Goal: Task Accomplishment & Management: Complete application form

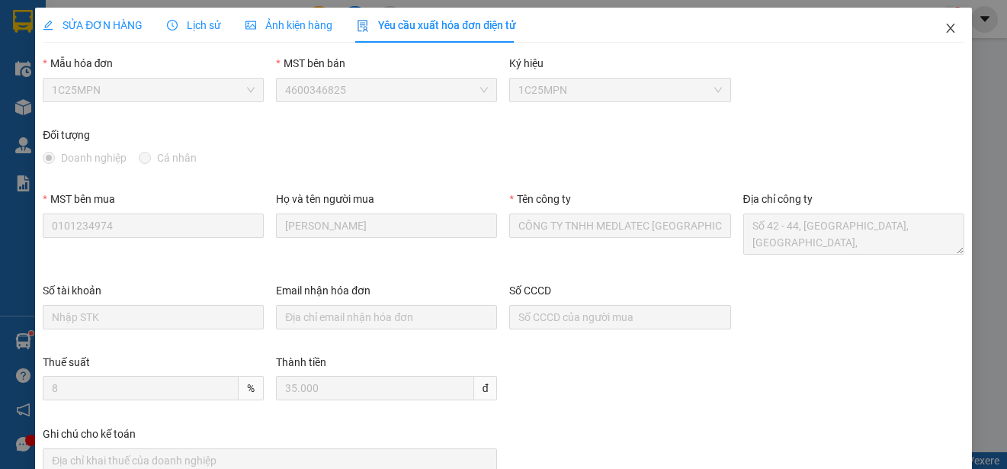
click at [945, 23] on icon "close" at bounding box center [951, 28] width 12 height 12
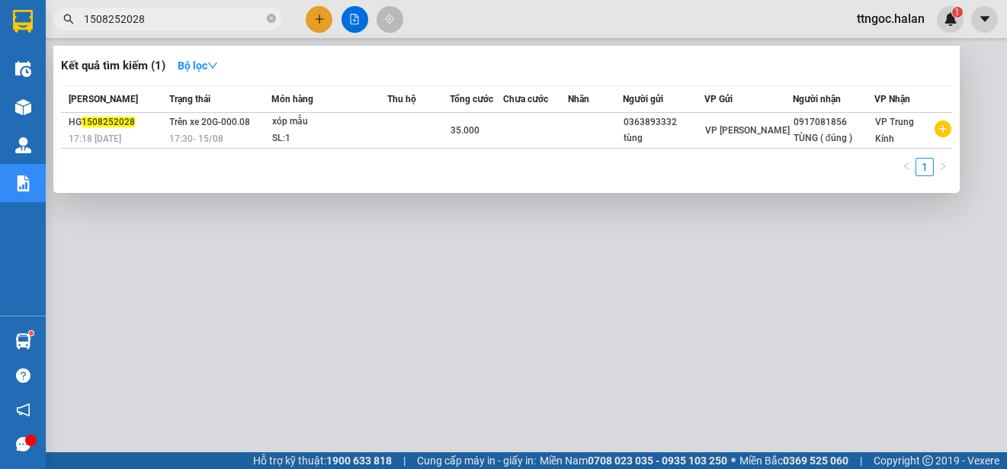
drag, startPoint x: 149, startPoint y: 22, endPoint x: 120, endPoint y: 20, distance: 29.1
click at [120, 20] on input "1508252028" at bounding box center [174, 19] width 180 height 17
type input "1508251815"
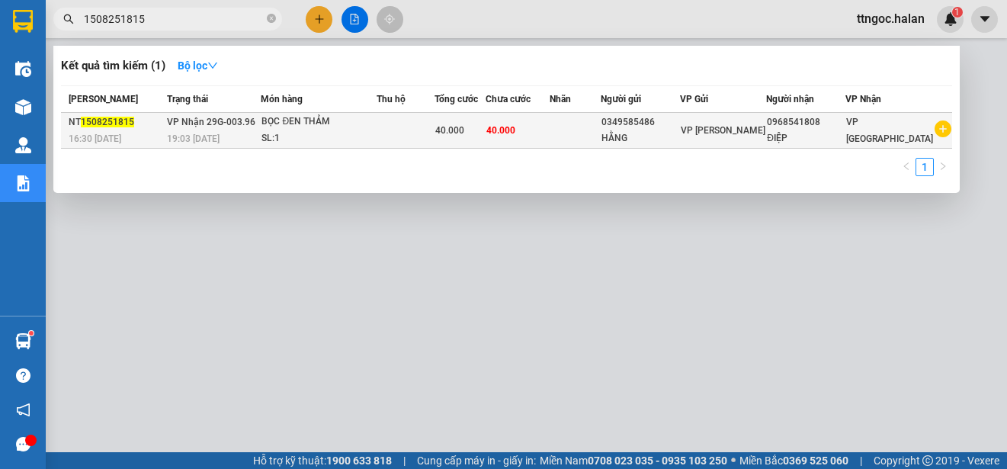
click at [100, 119] on span "1508251815" at bounding box center [107, 122] width 53 height 11
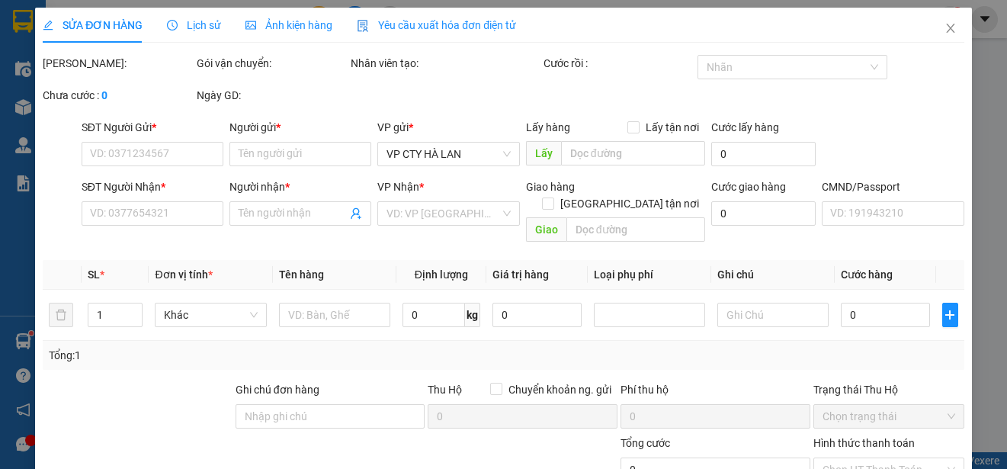
type input "0349585486"
type input "HẰNG"
type input "0968541808"
type input "ĐIỆP"
type input "40.000"
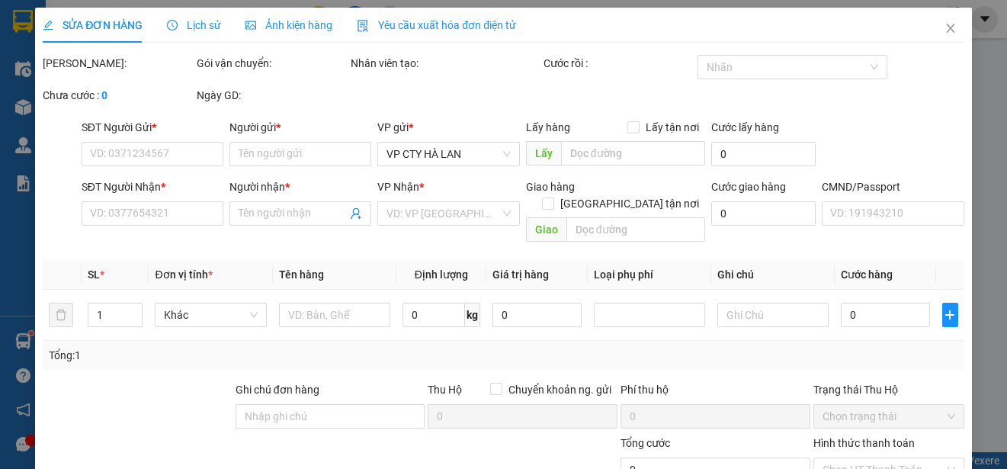
type input "40.000"
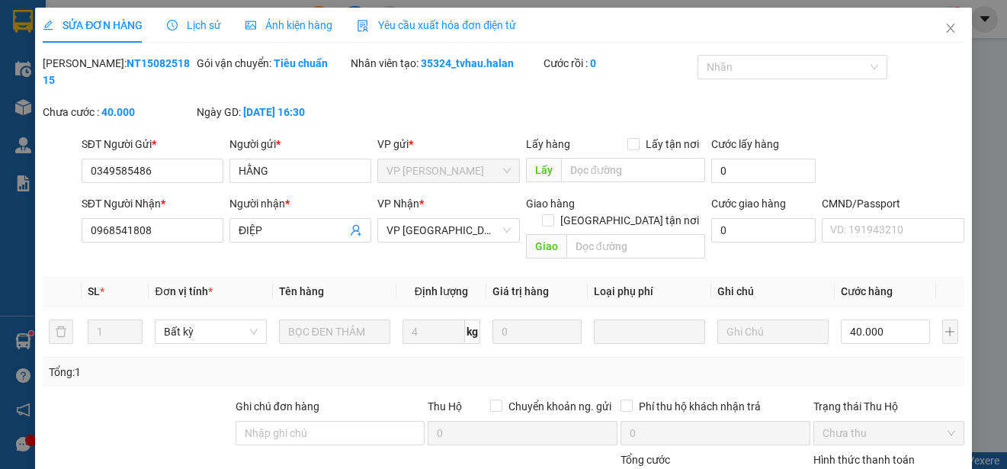
click at [397, 24] on span "Yêu cầu xuất hóa đơn điện tử" at bounding box center [436, 25] width 159 height 12
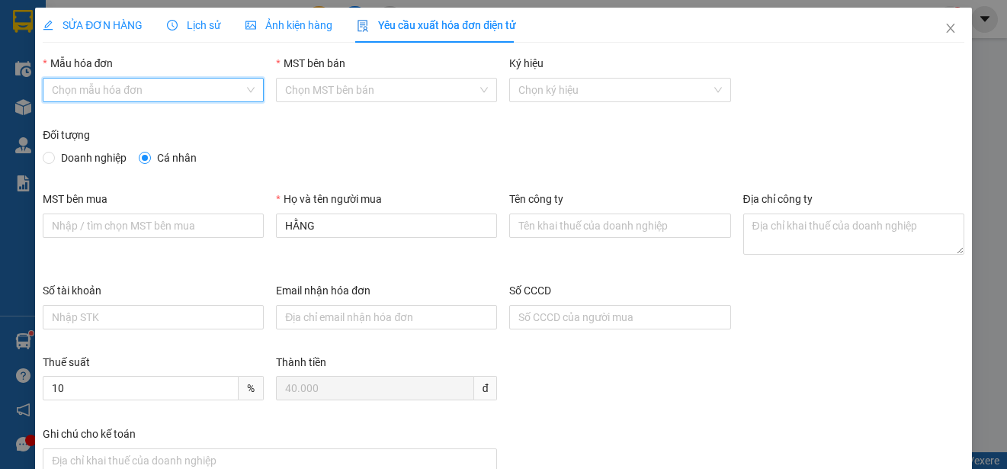
click at [132, 85] on input "Mẫu hóa đơn" at bounding box center [148, 90] width 192 height 23
click at [88, 117] on div "1C25MPN" at bounding box center [152, 120] width 200 height 17
type input "8"
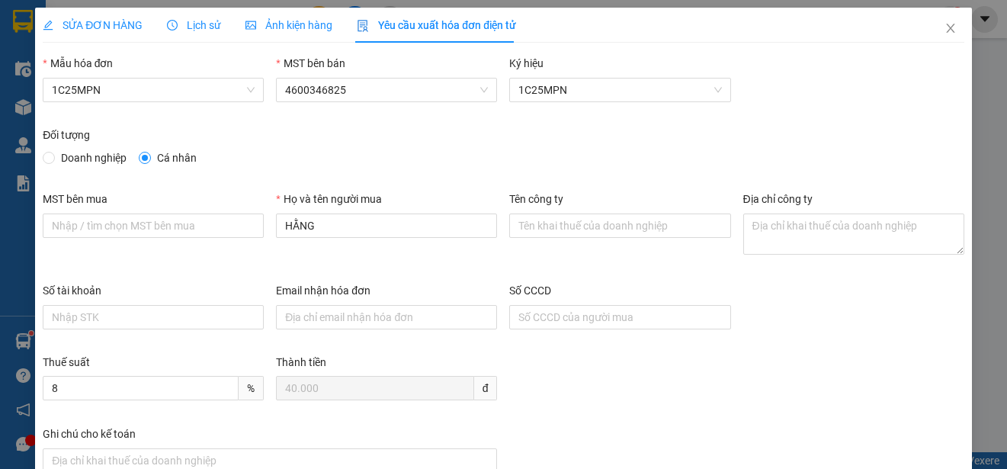
click at [61, 157] on span "Doanh nghiệp" at bounding box center [94, 157] width 78 height 17
click at [53, 157] on input "Doanh nghiệp" at bounding box center [48, 157] width 11 height 11
radio input "true"
radio input "false"
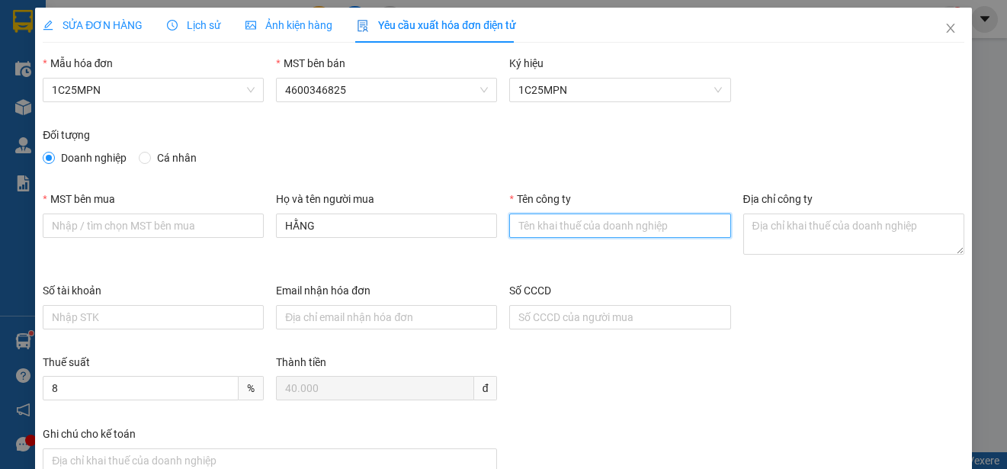
paste input "CÔNG TY TNHH THIẾT BỊ CÔNG NGHIỆP HANTEK"
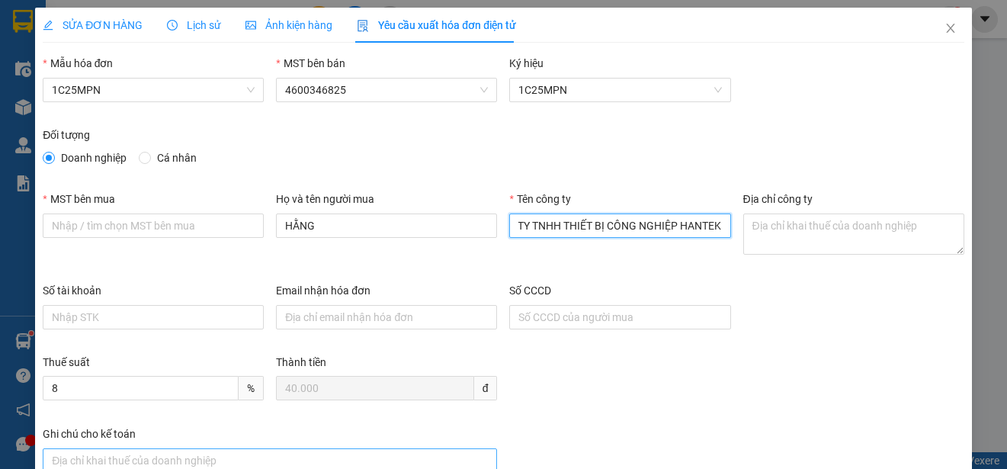
type input "CÔNG TY TNHH THIẾT BỊ CÔNG NGHIỆP HANTEK"
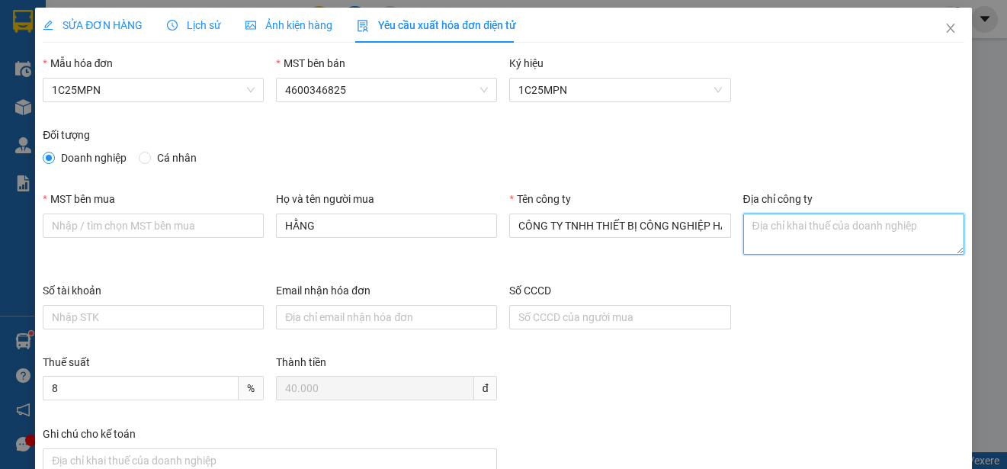
paste textarea "Tổ dân phố [GEOGRAPHIC_DATA], [GEOGRAPHIC_DATA], [GEOGRAPHIC_DATA], [GEOGRAPHIC…"
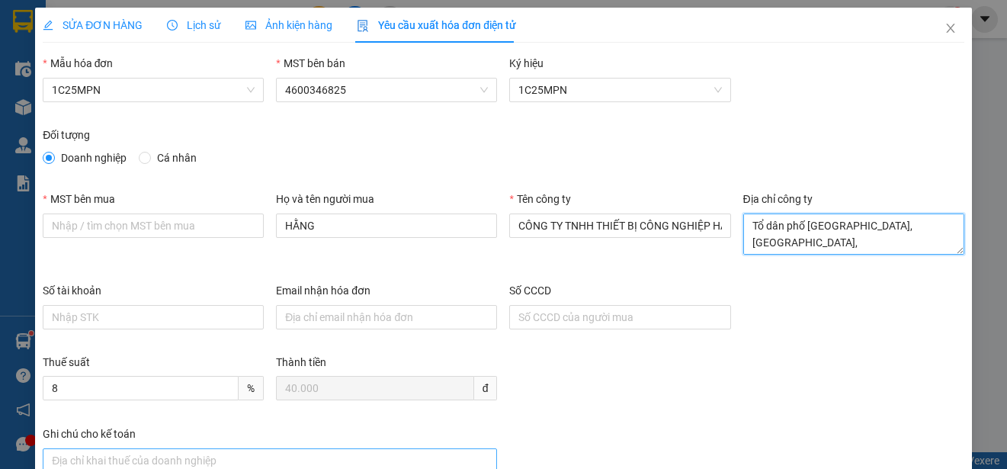
type textarea "Tổ dân phố [GEOGRAPHIC_DATA], [GEOGRAPHIC_DATA], [GEOGRAPHIC_DATA], [GEOGRAPHIC…"
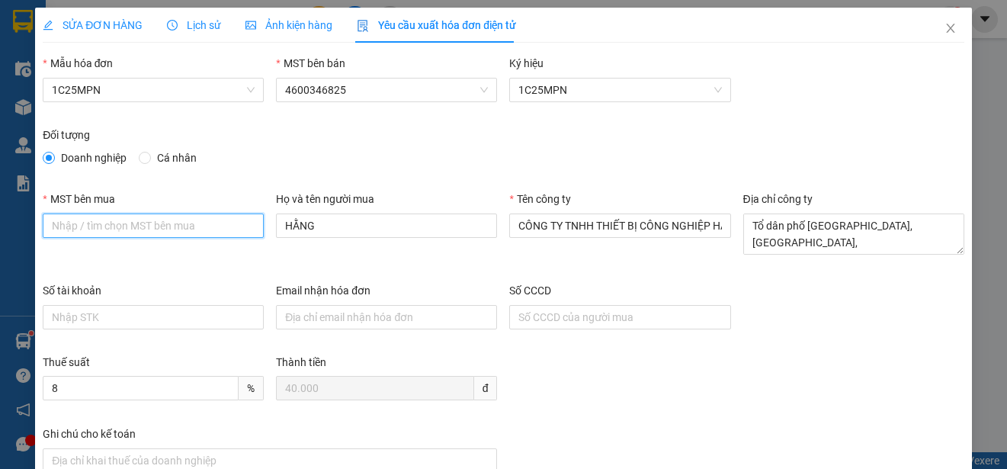
paste input "4601563325"
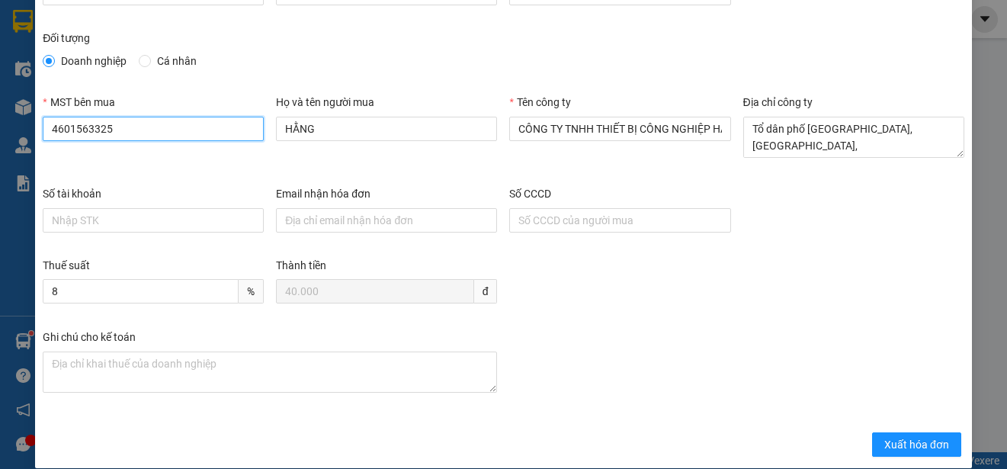
scroll to position [114, 0]
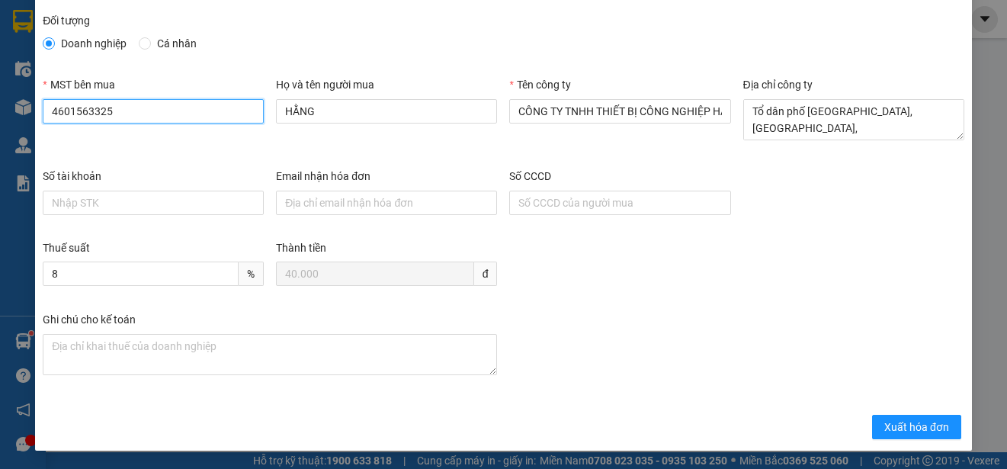
type input "4601563325"
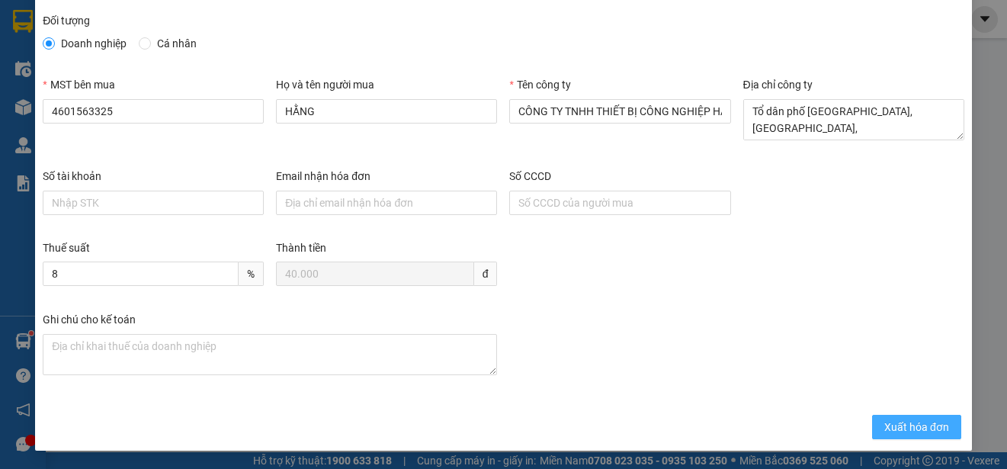
click at [909, 429] on span "Xuất hóa đơn" at bounding box center [916, 427] width 65 height 17
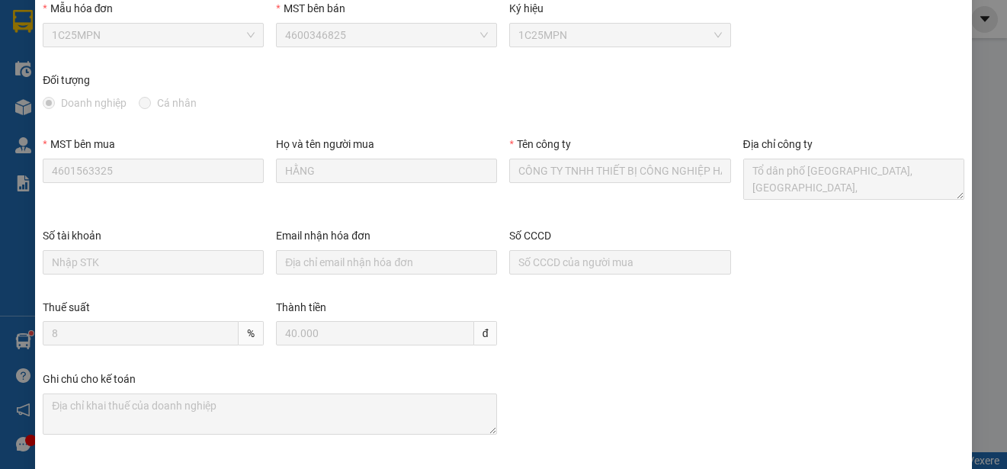
scroll to position [0, 0]
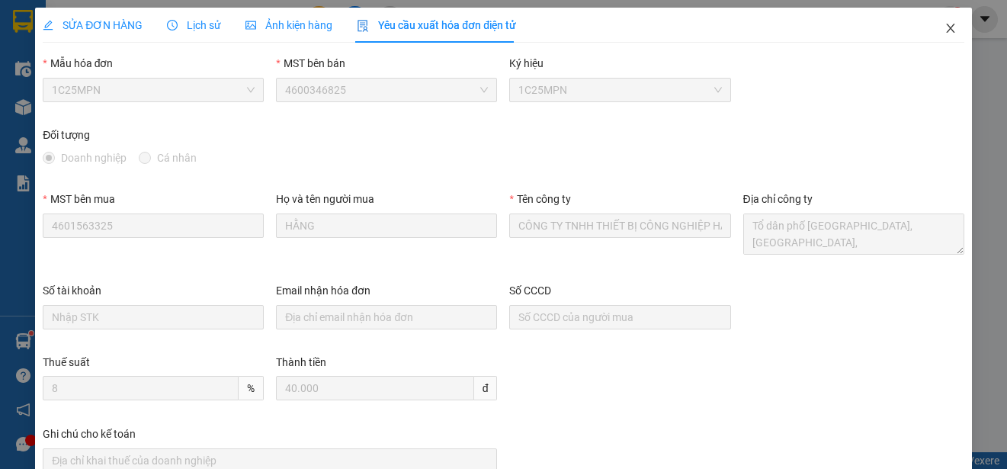
click at [945, 25] on icon "close" at bounding box center [951, 28] width 12 height 12
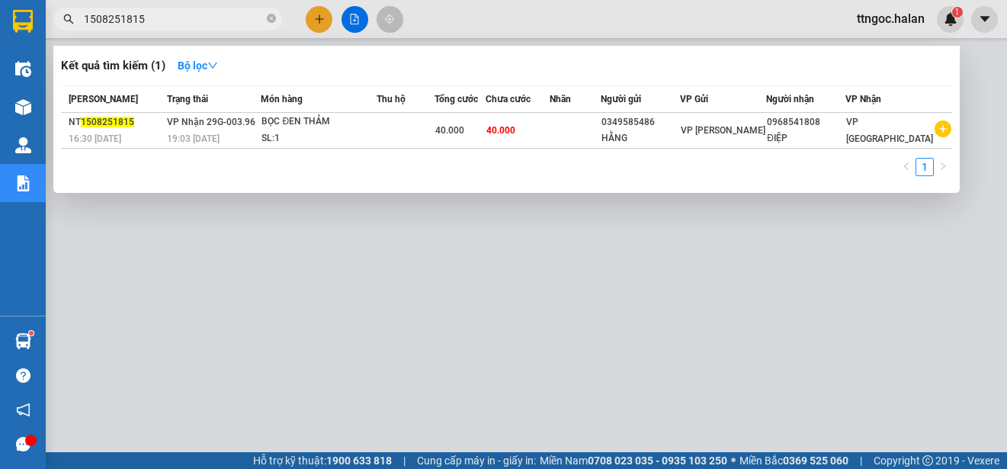
click at [168, 21] on input "1508251815" at bounding box center [174, 19] width 180 height 17
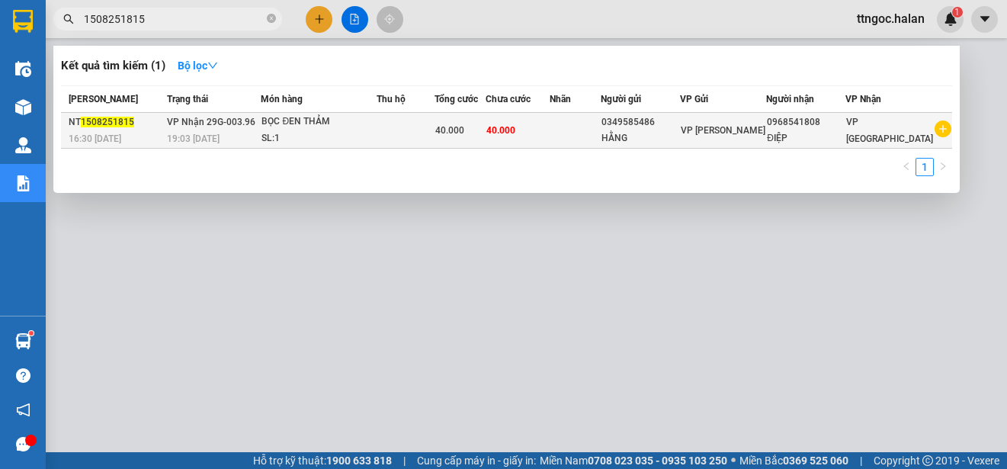
click at [117, 124] on span "1508251815" at bounding box center [107, 122] width 53 height 11
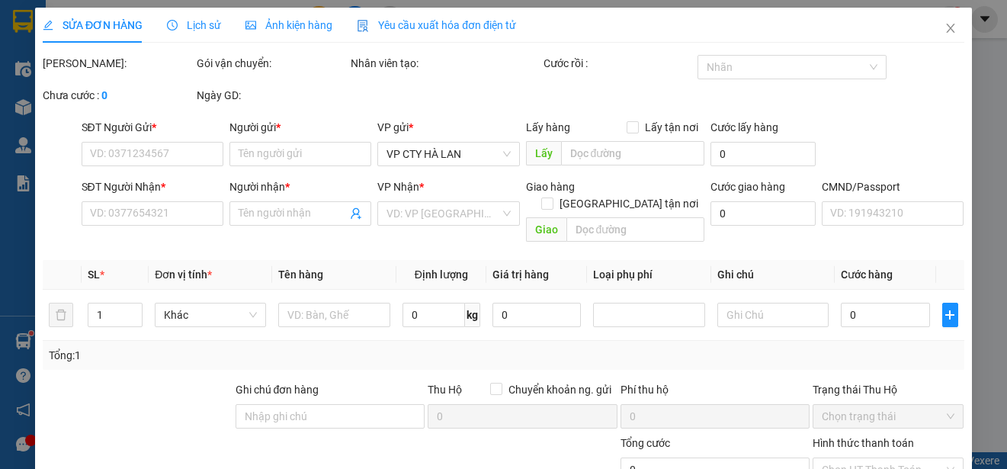
type input "0349585486"
type input "HẰNG"
type input "0968541808"
type input "ĐIỆP"
type input "40.000"
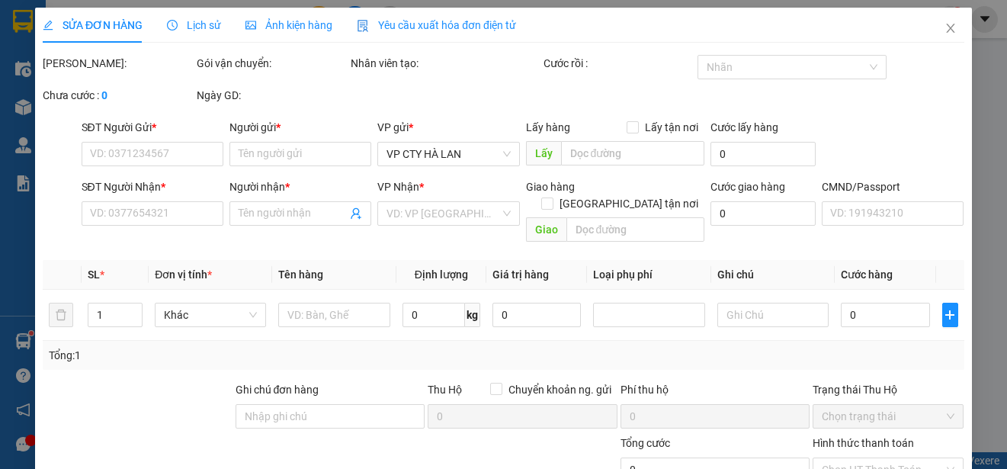
type input "40.000"
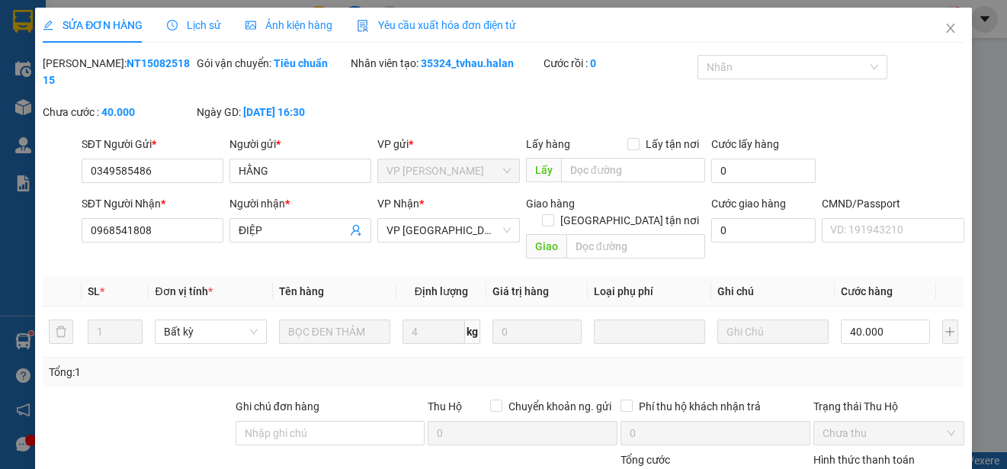
click at [409, 16] on div "Yêu cầu xuất hóa đơn điện tử" at bounding box center [436, 25] width 159 height 35
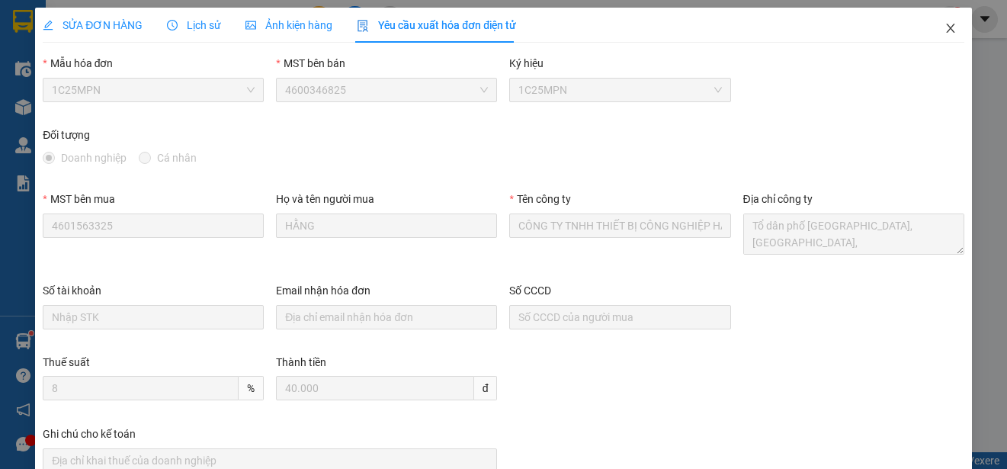
click at [932, 27] on span "Close" at bounding box center [950, 29] width 43 height 43
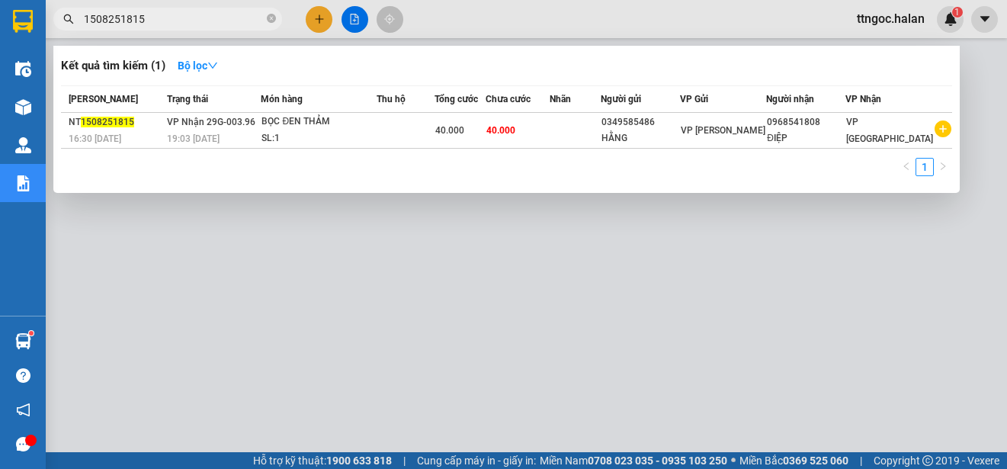
drag, startPoint x: 155, startPoint y: 18, endPoint x: 118, endPoint y: 21, distance: 36.7
click at [118, 21] on input "1508251815" at bounding box center [174, 19] width 180 height 17
type input "1508252305"
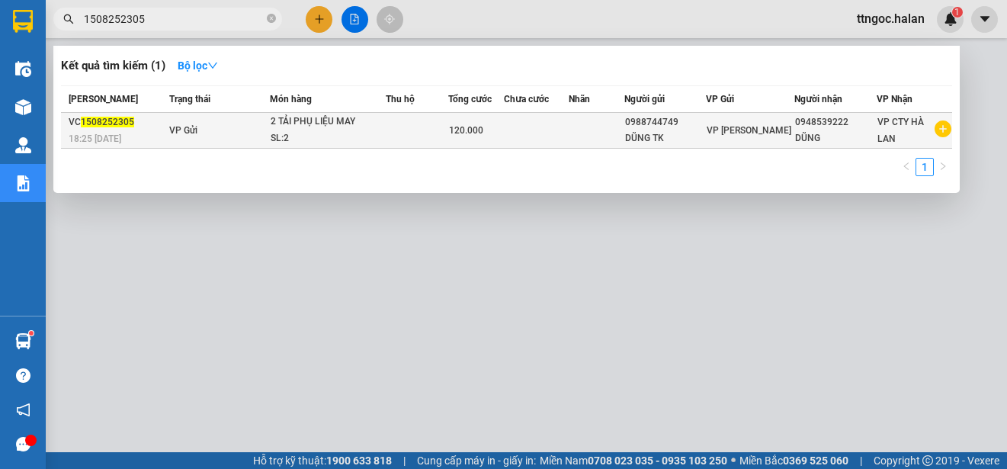
click at [109, 130] on div "18:25 [DATE]" at bounding box center [117, 138] width 96 height 17
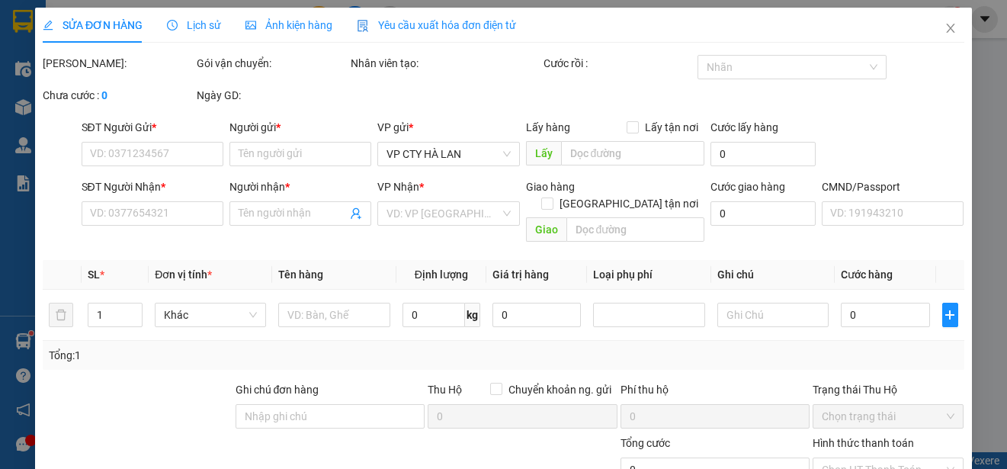
type input "0988744749"
type input "DŨNG TK"
type input "0948539222"
type input "DŨNG"
type input "120.000"
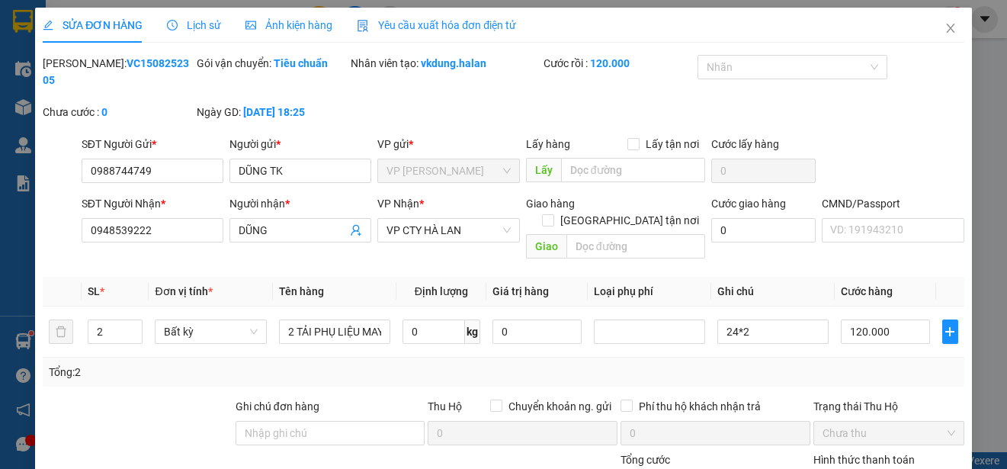
click at [438, 32] on div "Yêu cầu xuất hóa đơn điện tử" at bounding box center [436, 25] width 159 height 17
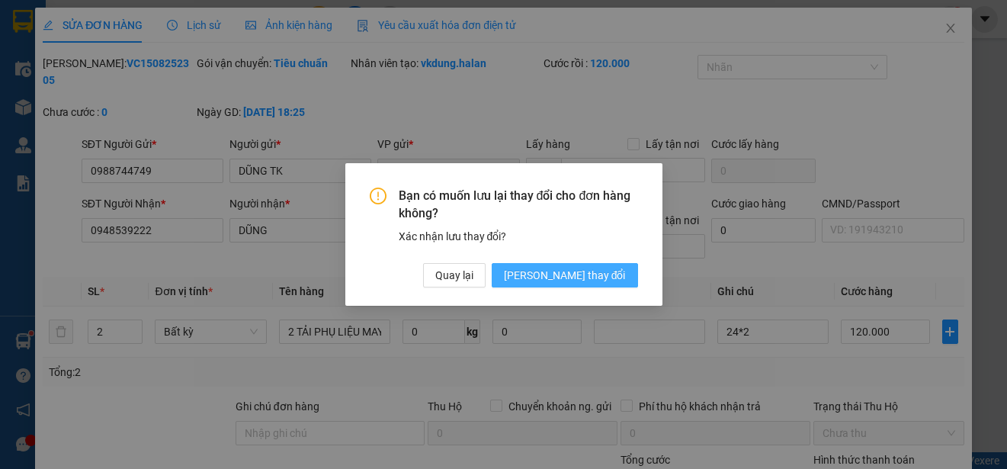
click at [581, 281] on span "[PERSON_NAME] thay đổi" at bounding box center [565, 275] width 122 height 17
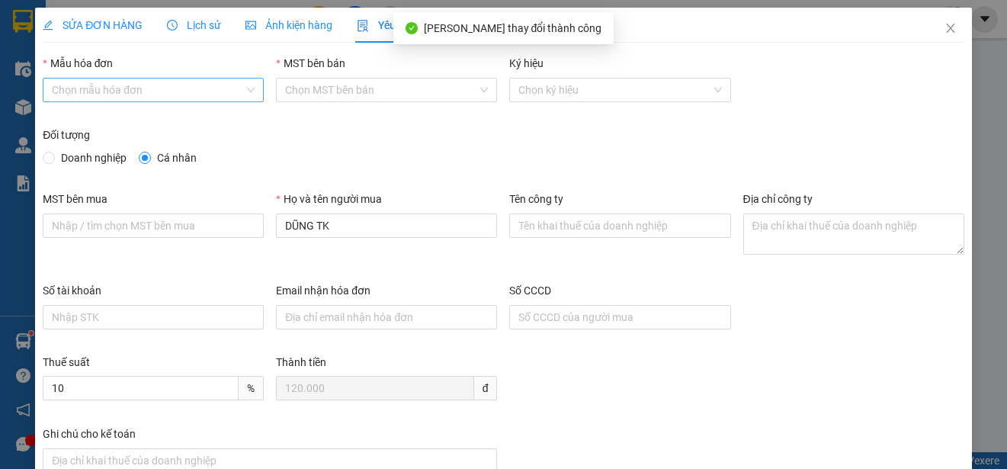
click at [174, 92] on input "Mẫu hóa đơn" at bounding box center [148, 90] width 192 height 23
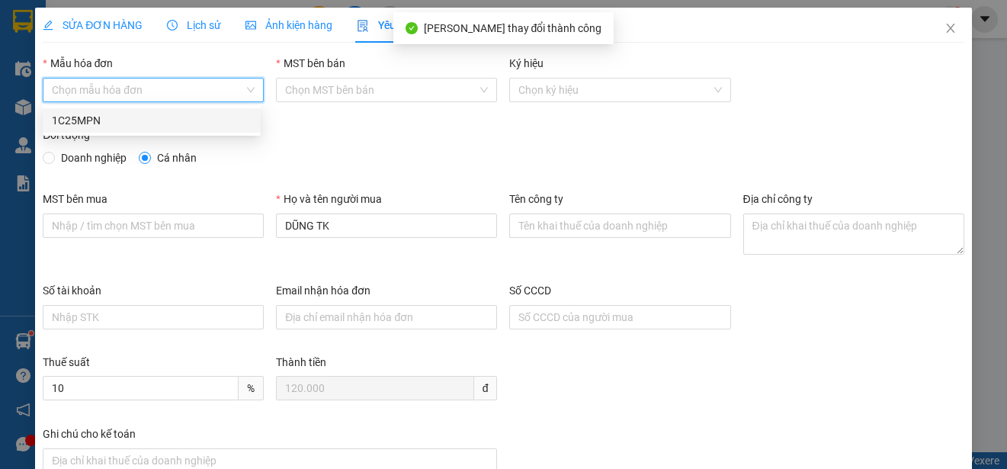
click at [107, 122] on div "1C25MPN" at bounding box center [152, 120] width 200 height 17
type input "8"
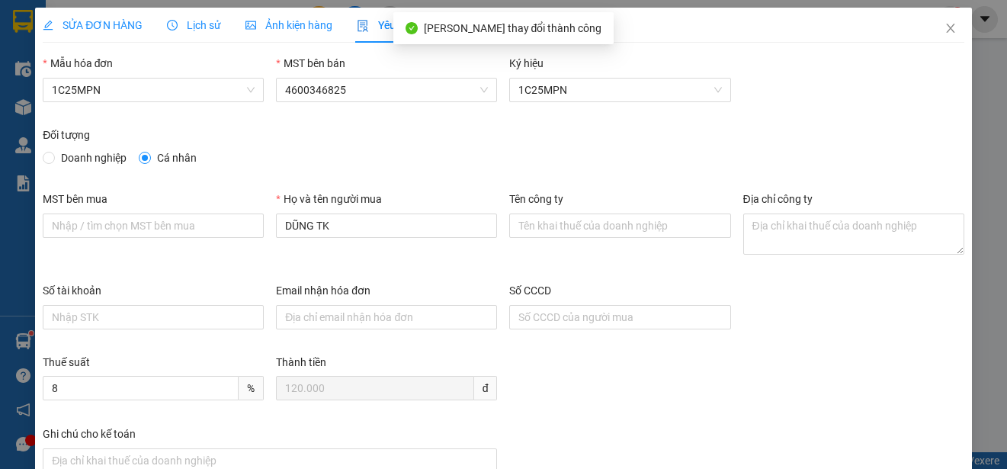
click at [79, 154] on span "Doanh nghiệp" at bounding box center [94, 157] width 78 height 17
click at [53, 154] on input "Doanh nghiệp" at bounding box center [48, 157] width 11 height 11
radio input "true"
radio input "false"
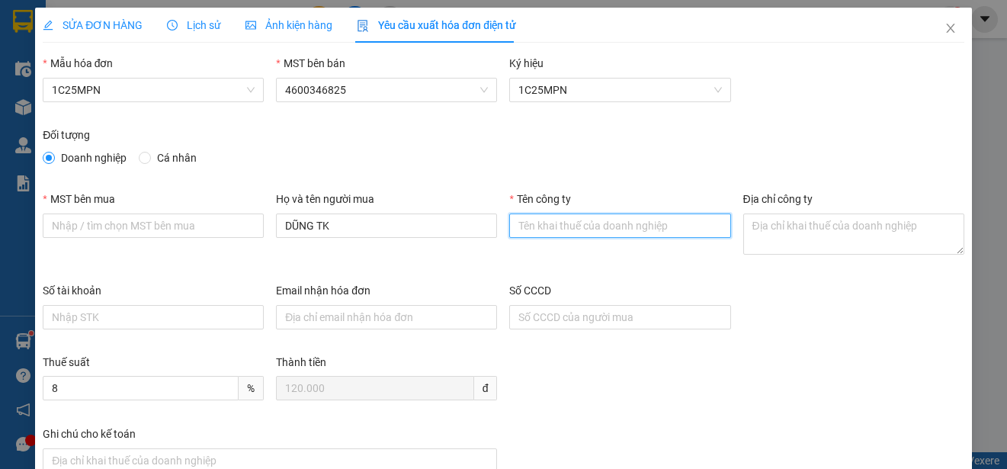
paste input "CÔNG TY CỔ PHẦN PHONG CÁCH ANH"
type input "CÔNG TY CỔ PHẦN PHONG CÁCH ANH"
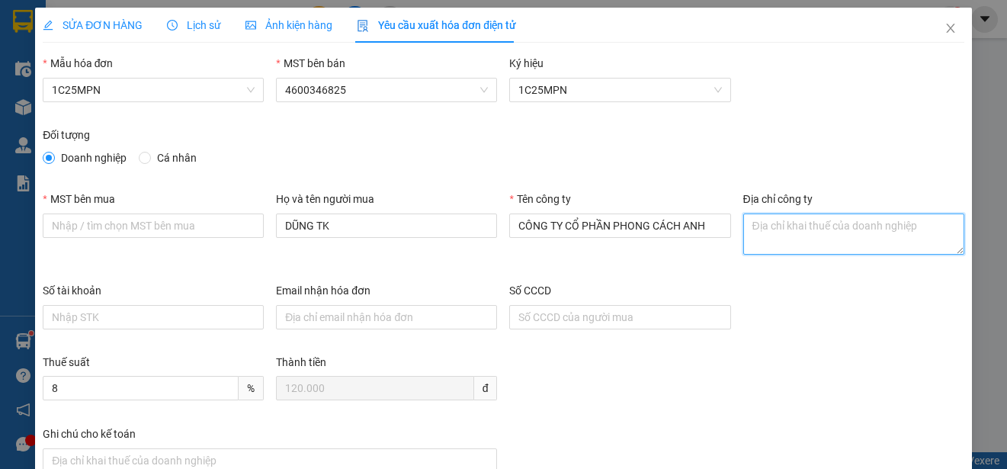
paste textarea "Số [STREET_ADDRESS] Nam"
type textarea "Số [STREET_ADDRESS] Nam"
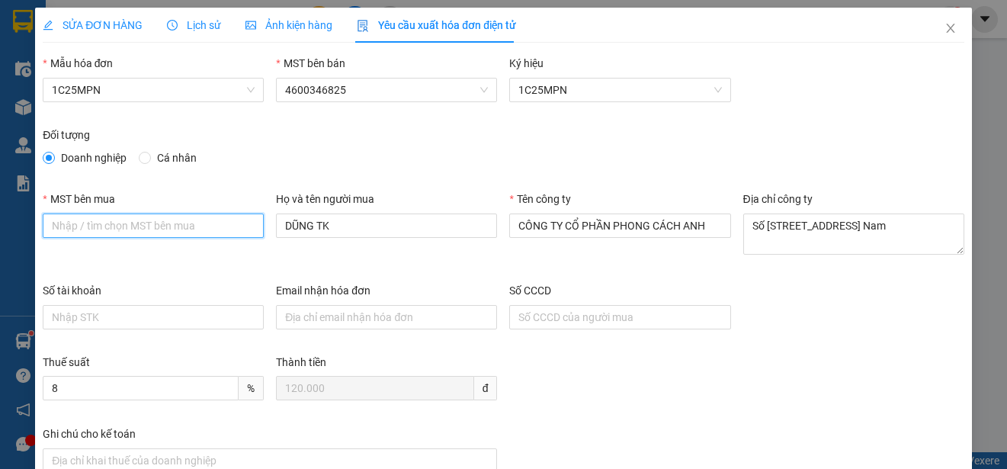
paste input "0101525194"
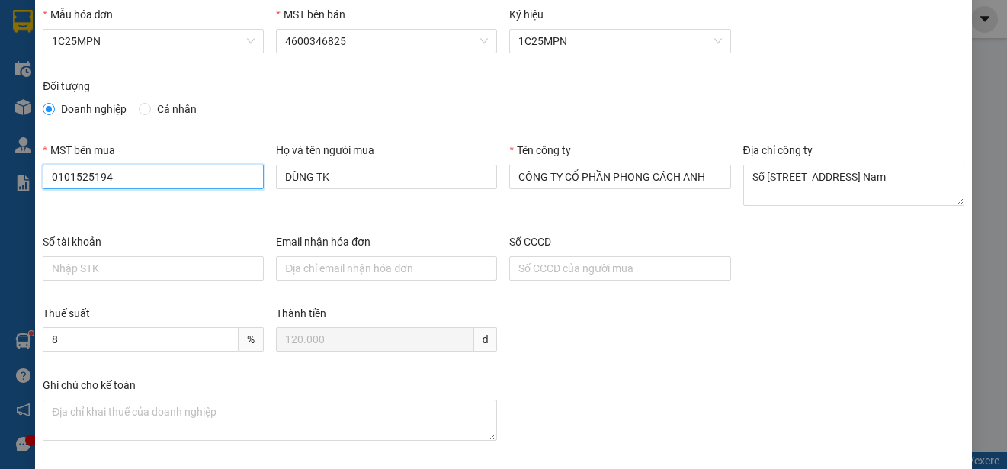
scroll to position [114, 0]
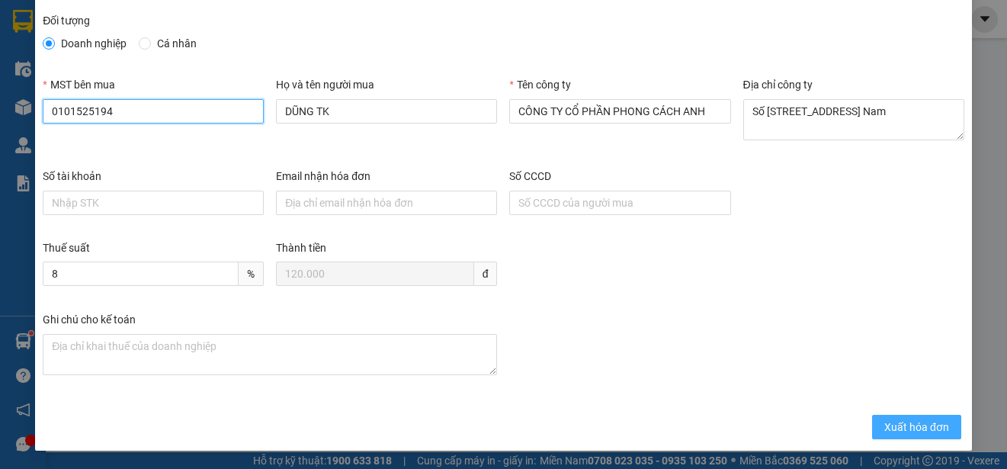
type input "0101525194"
click at [884, 425] on span "Xuất hóa đơn" at bounding box center [916, 427] width 65 height 17
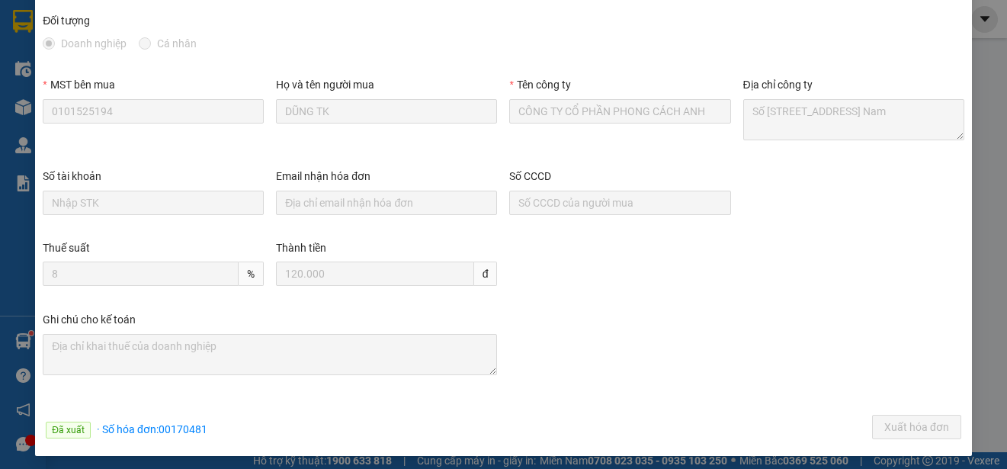
scroll to position [0, 0]
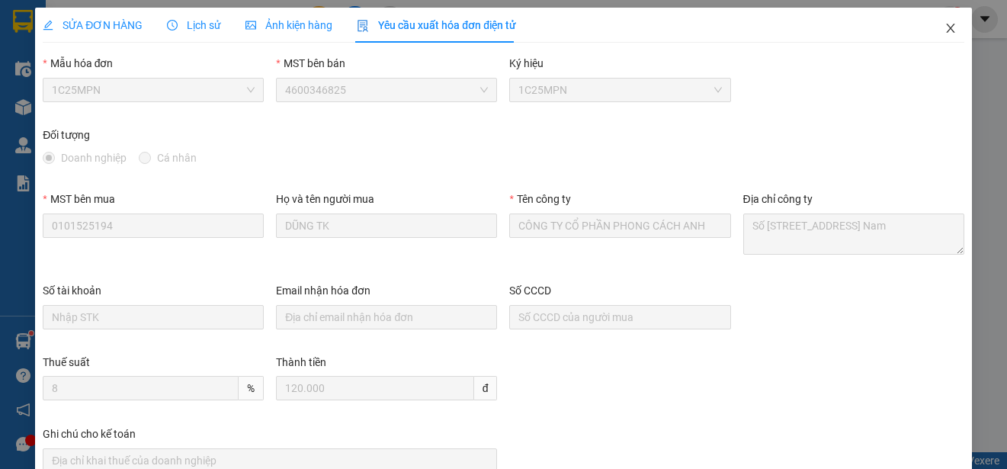
click at [945, 26] on icon "close" at bounding box center [951, 28] width 12 height 12
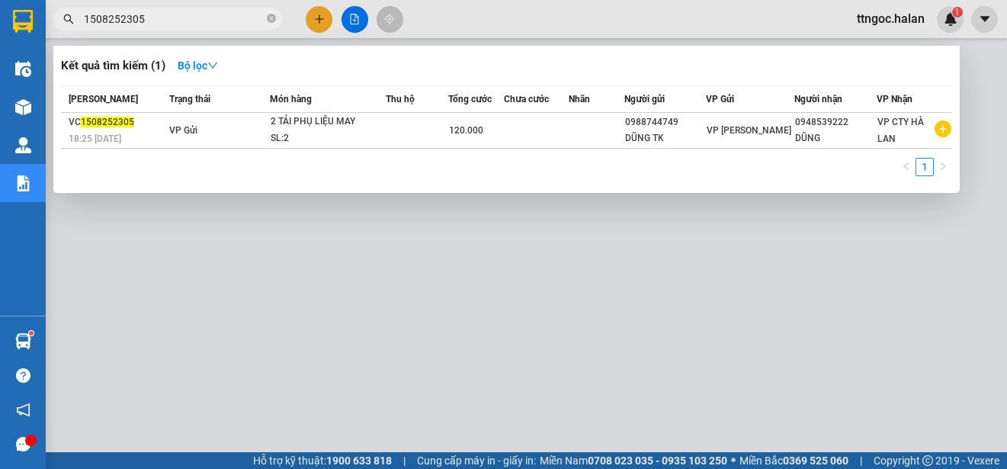
drag, startPoint x: 146, startPoint y: 16, endPoint x: 133, endPoint y: 16, distance: 12.2
click at [133, 16] on input "1508252305" at bounding box center [174, 19] width 180 height 17
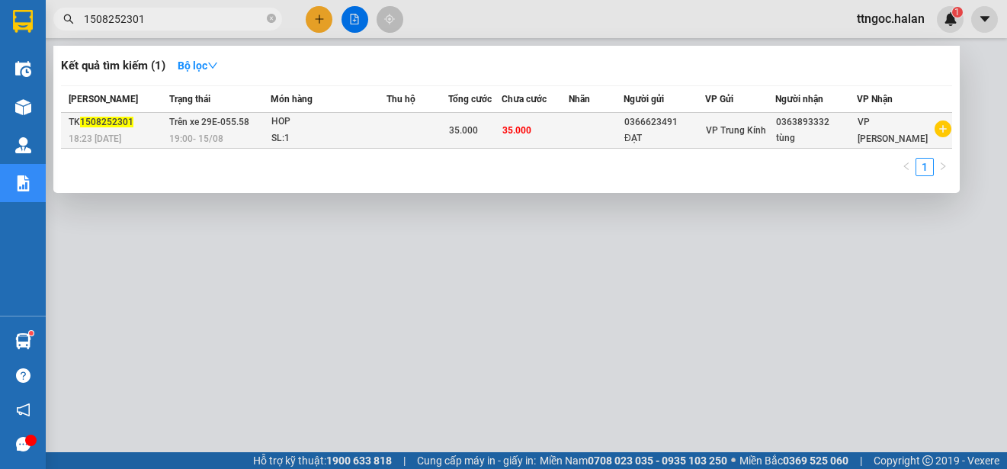
type input "1508252301"
click at [117, 127] on span "1508252301" at bounding box center [106, 122] width 53 height 11
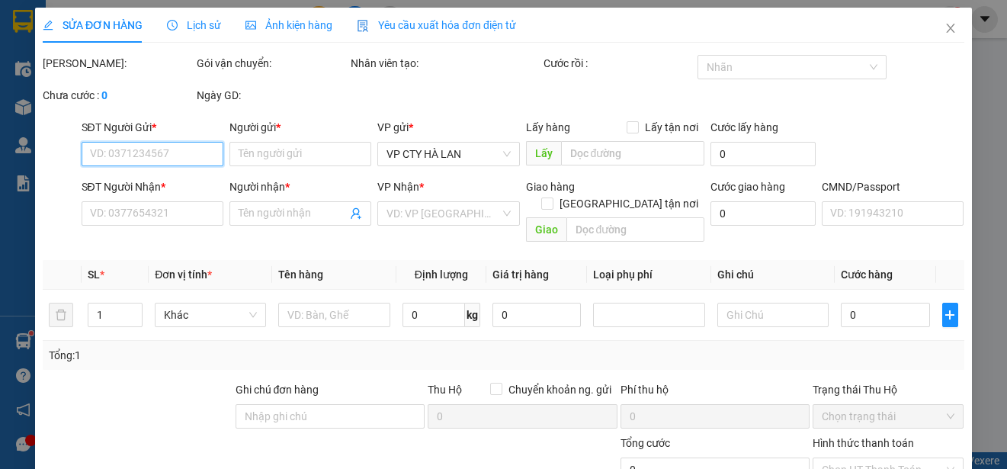
type input "0366623491"
type input "ĐẠT"
type input "0363893332"
type input "tùng"
type input "35.000"
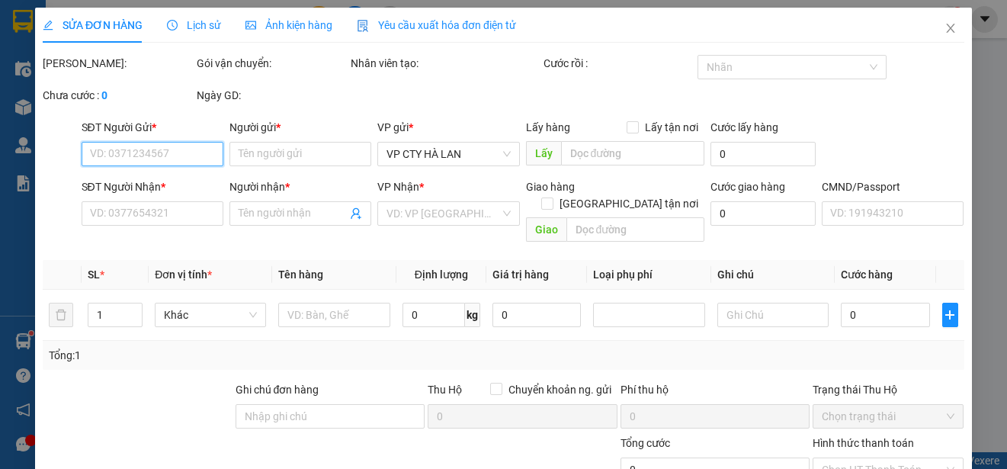
type input "35.000"
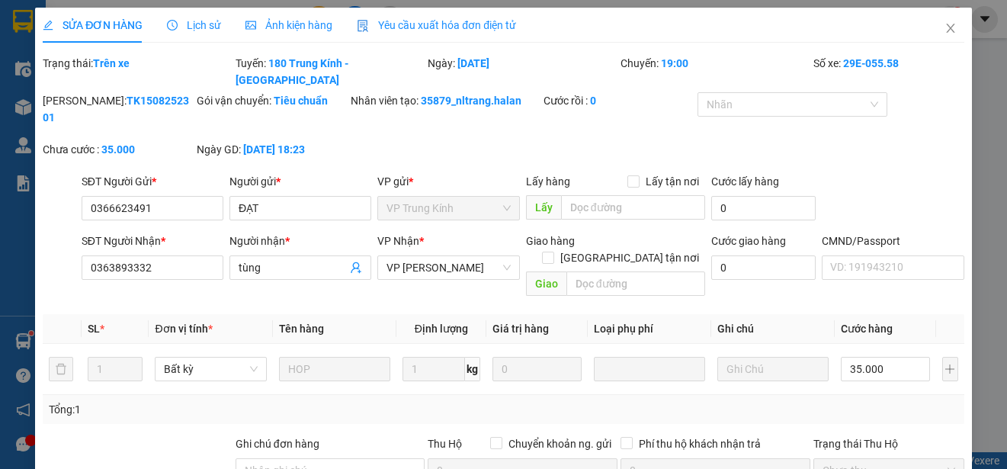
click at [444, 27] on span "Yêu cầu xuất hóa đơn điện tử" at bounding box center [436, 25] width 159 height 12
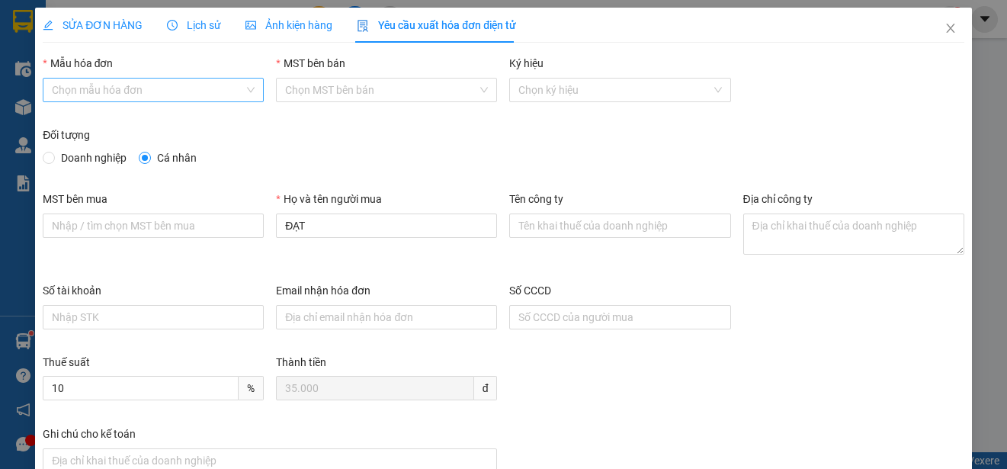
click at [163, 88] on input "Mẫu hóa đơn" at bounding box center [148, 90] width 192 height 23
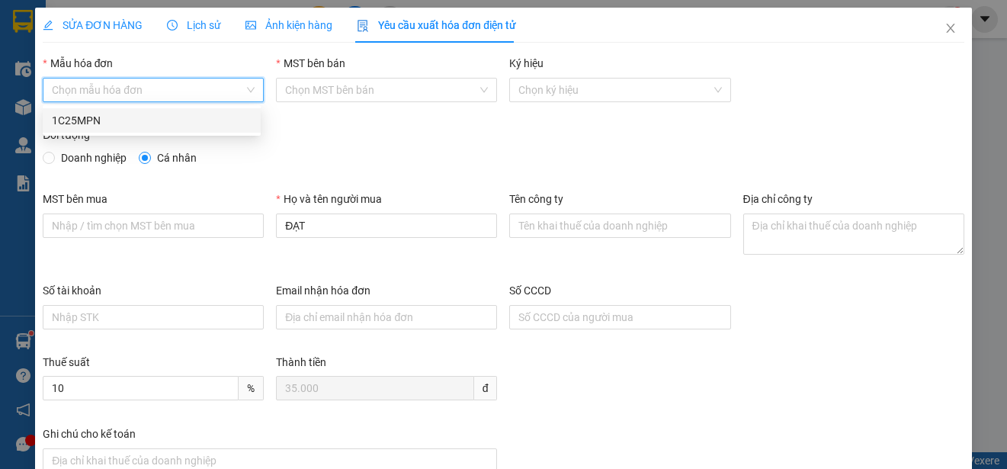
click at [91, 121] on div "1C25MPN" at bounding box center [152, 120] width 200 height 17
type input "8"
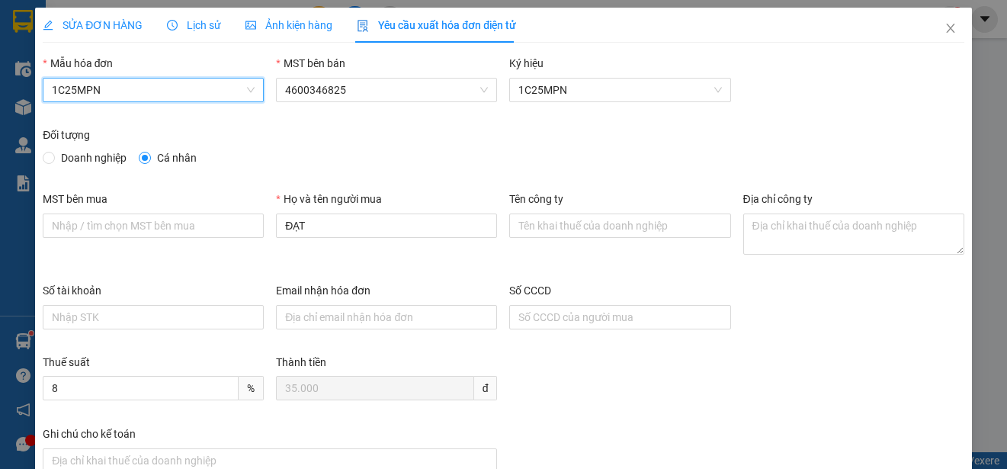
click at [70, 155] on span "Doanh nghiệp" at bounding box center [94, 157] width 78 height 17
click at [53, 155] on input "Doanh nghiệp" at bounding box center [48, 157] width 11 height 11
radio input "true"
radio input "false"
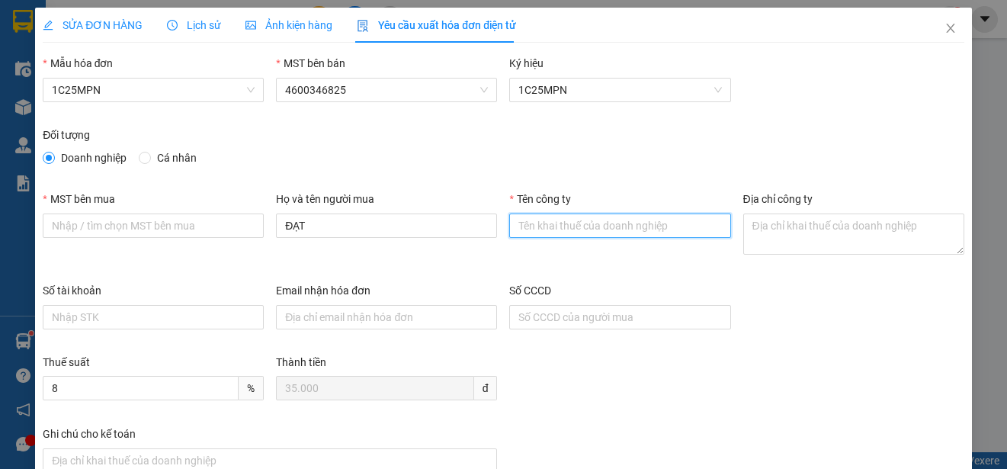
paste input "CÔNG TY TNHH MEDLATEC [GEOGRAPHIC_DATA]"
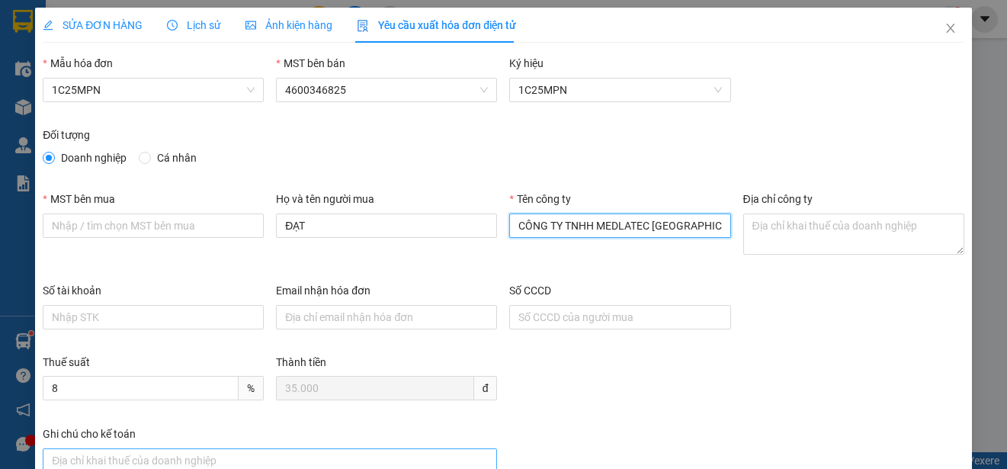
type input "CÔNG TY TNHH MEDLATEC [GEOGRAPHIC_DATA]"
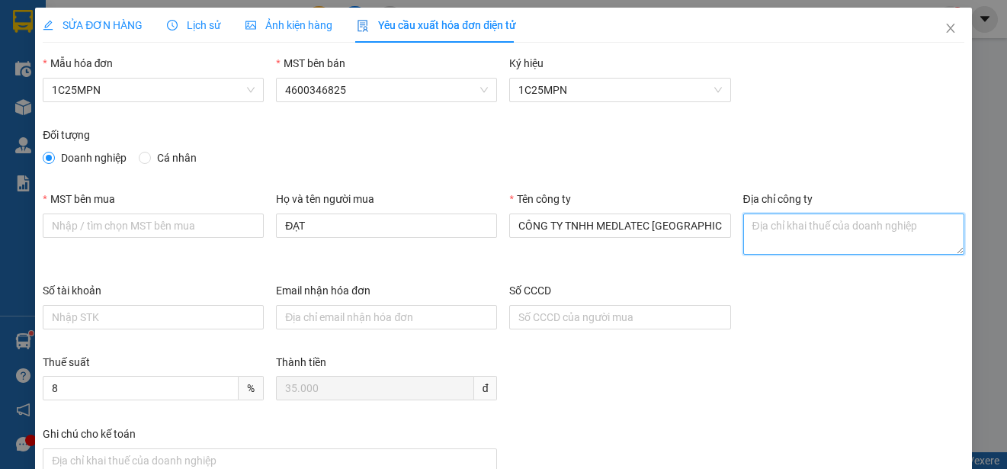
paste textarea "Số 42 - 44, [GEOGRAPHIC_DATA], [GEOGRAPHIC_DATA], [GEOGRAPHIC_DATA], [GEOGRAPHI…"
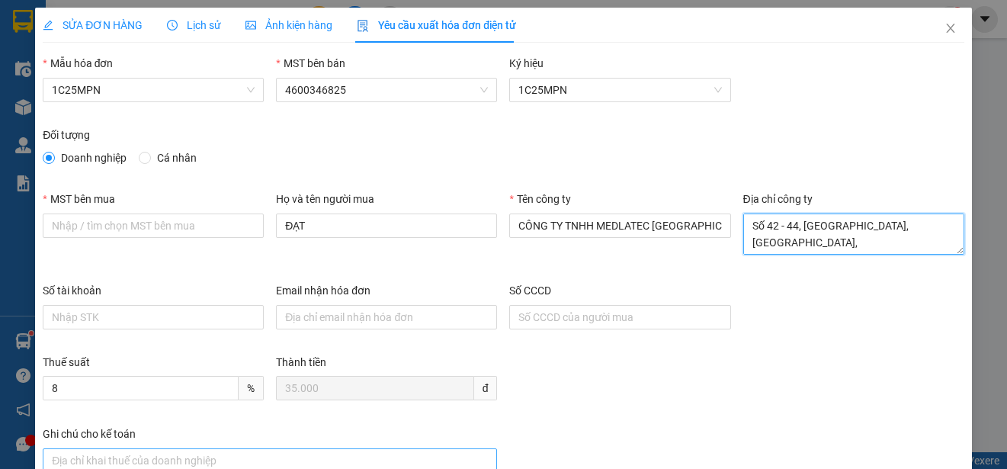
type textarea "Số 42 - 44, [GEOGRAPHIC_DATA], [GEOGRAPHIC_DATA], [GEOGRAPHIC_DATA], [GEOGRAPHI…"
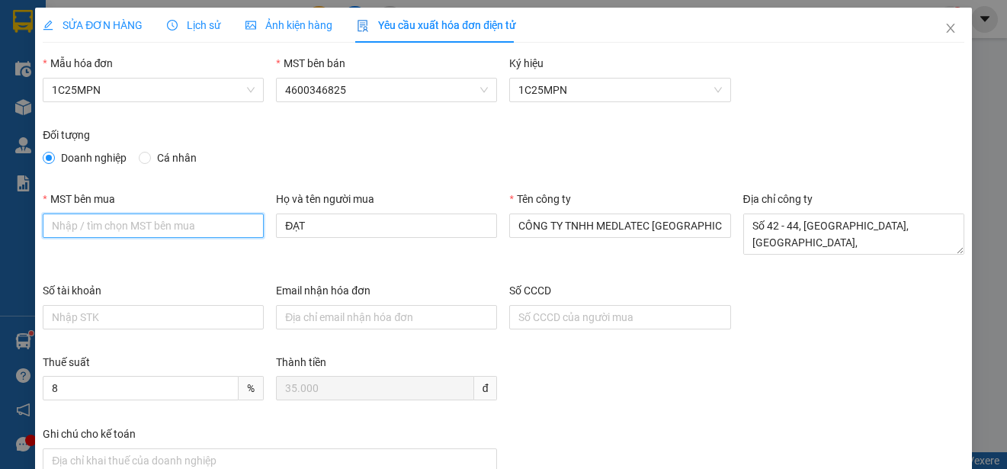
paste input "0101234974"
type input "0101234974"
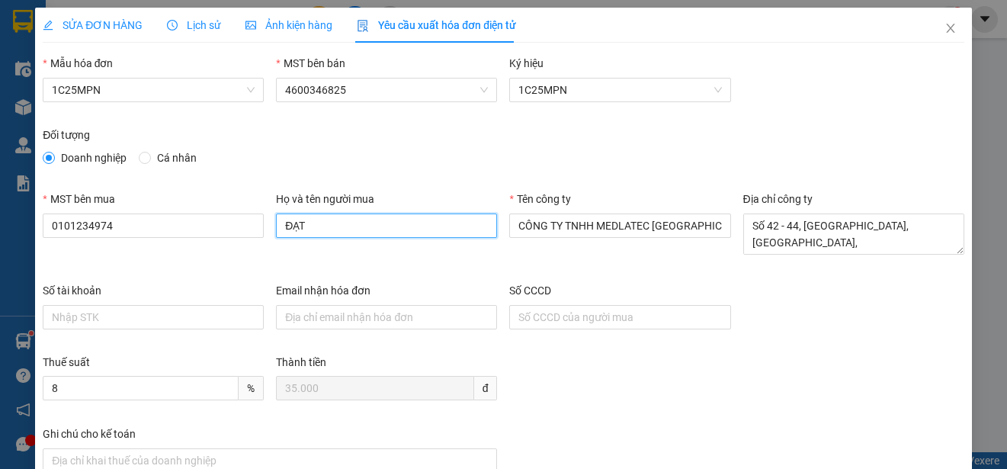
click at [362, 229] on input "ĐẠT" at bounding box center [386, 225] width 221 height 24
type input "[PERSON_NAME]"
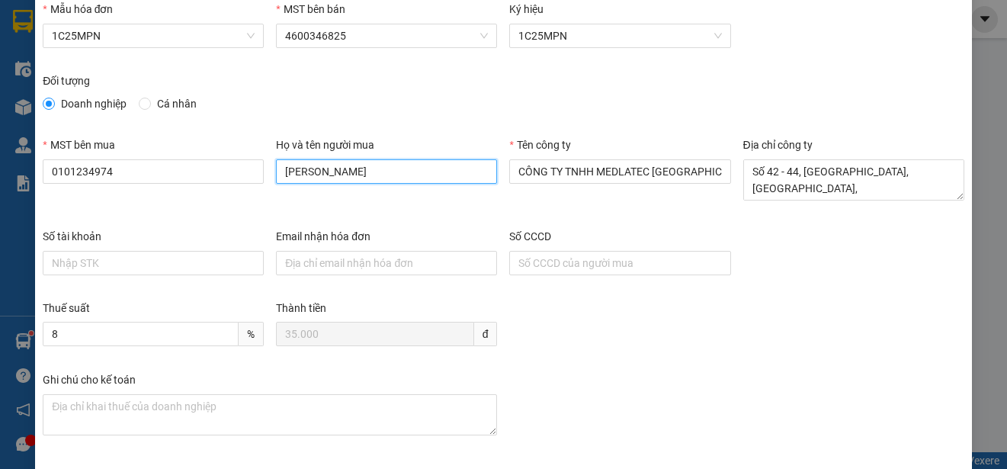
scroll to position [114, 0]
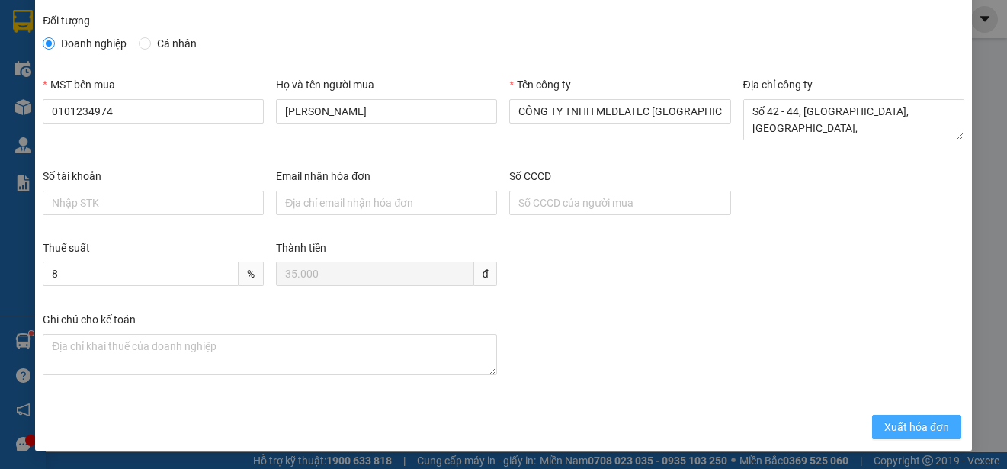
click at [884, 422] on span "Xuất hóa đơn" at bounding box center [916, 427] width 65 height 17
